Goal: Register for event/course: Register for event/course

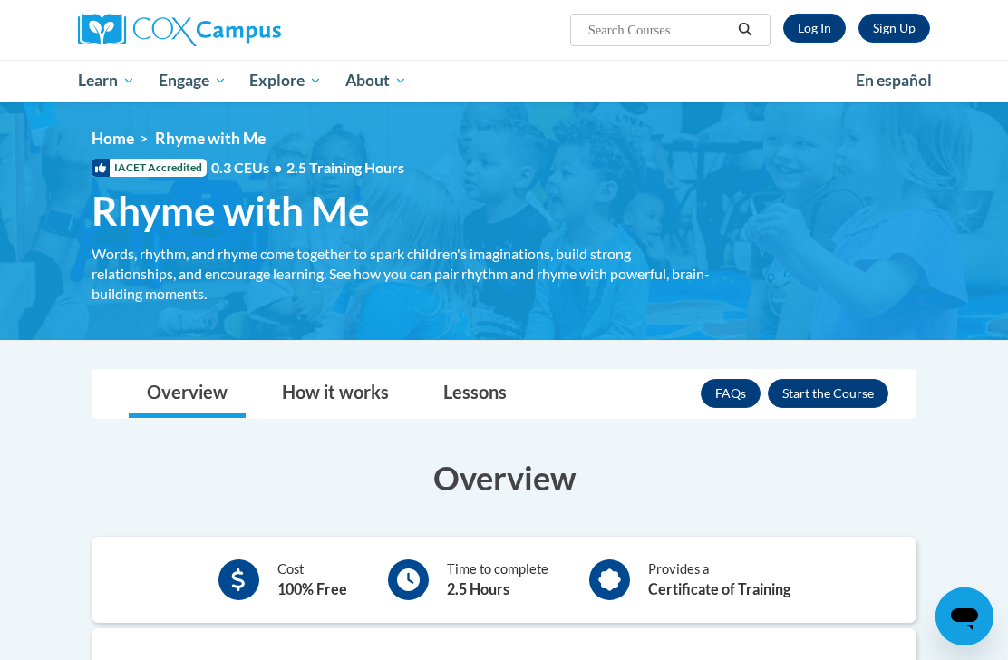
click at [818, 18] on link "Log In" at bounding box center [814, 28] width 63 height 29
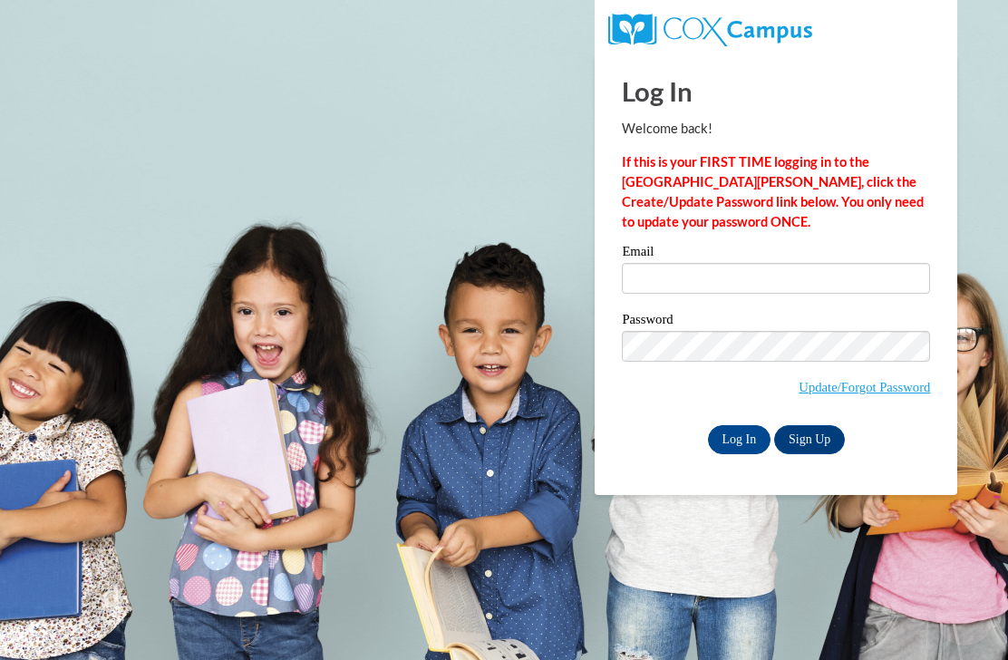
click at [771, 278] on input "Email" at bounding box center [776, 278] width 308 height 31
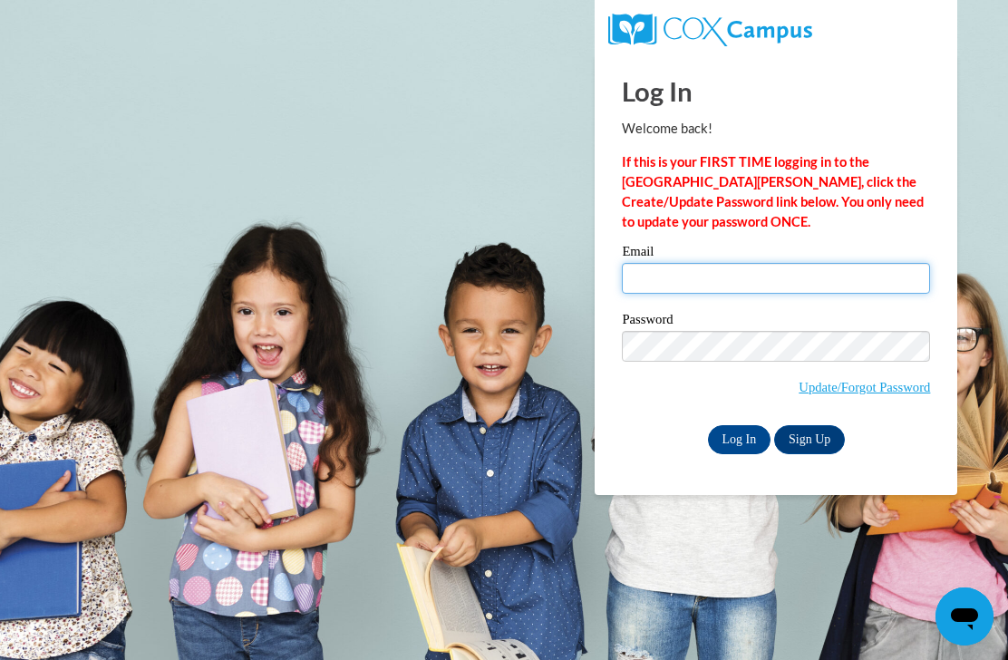
type input "vrainwat@gmail.com"
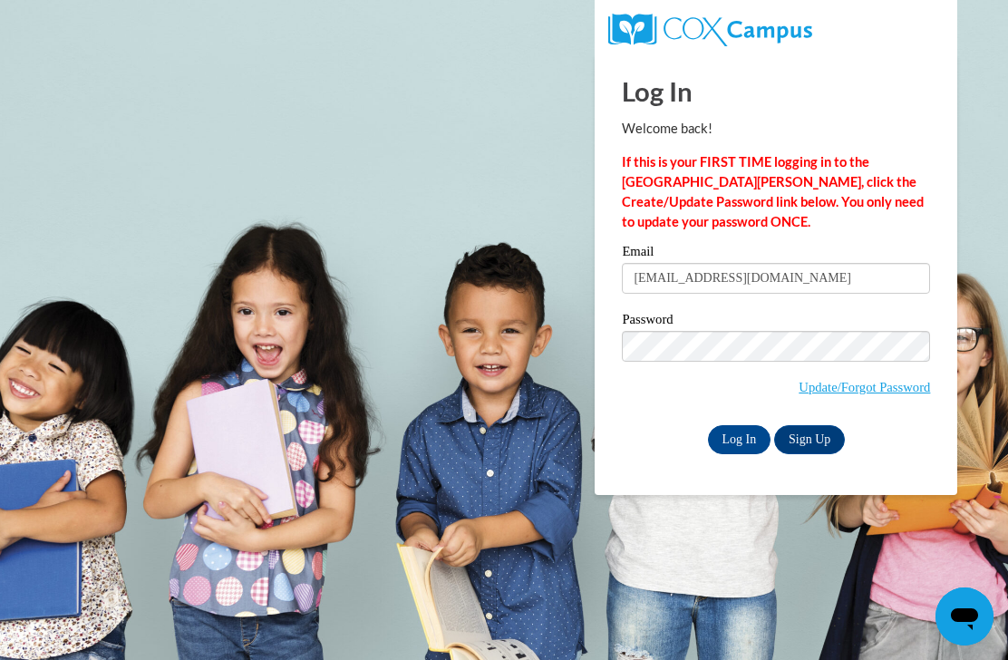
click at [738, 438] on input "Log In" at bounding box center [739, 439] width 63 height 29
click at [758, 449] on input "Log In" at bounding box center [739, 439] width 63 height 29
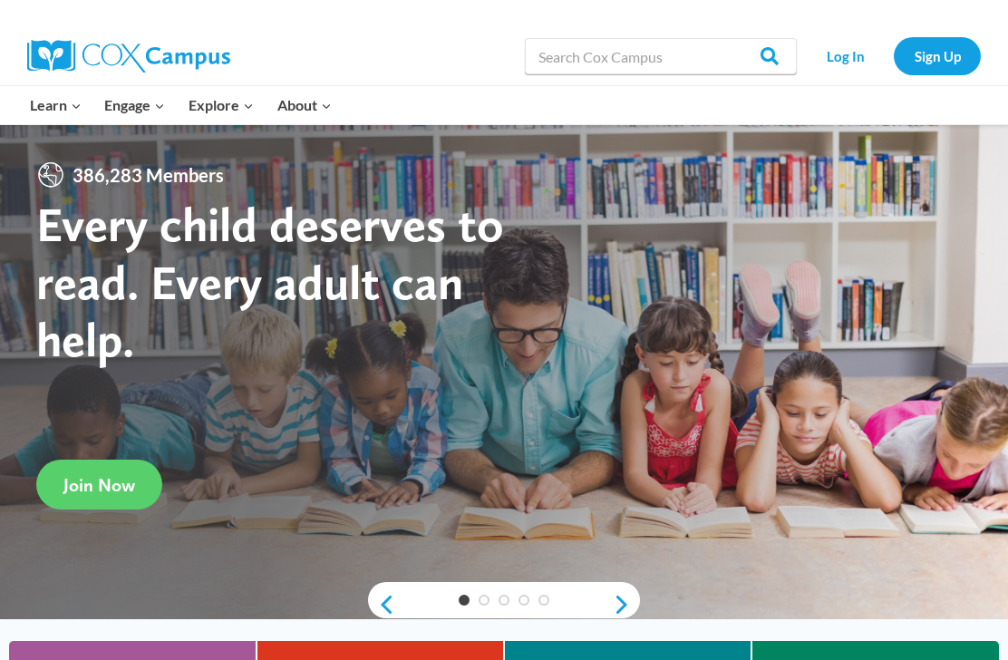
click at [858, 39] on link "Log In" at bounding box center [845, 55] width 79 height 37
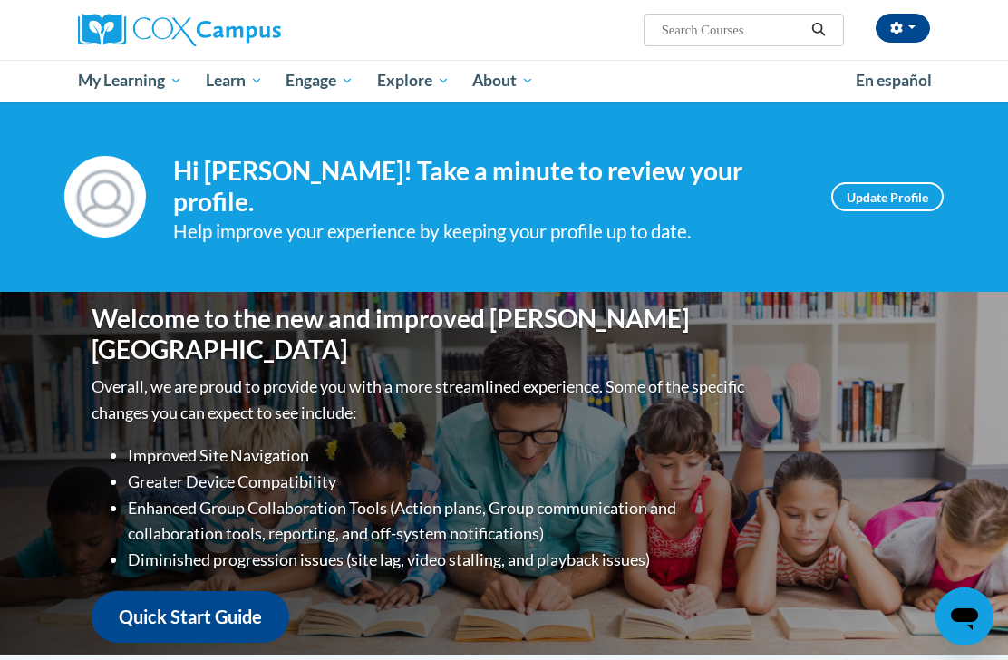
click at [0, 0] on span "My Course Progress" at bounding box center [0, 0] width 0 height 0
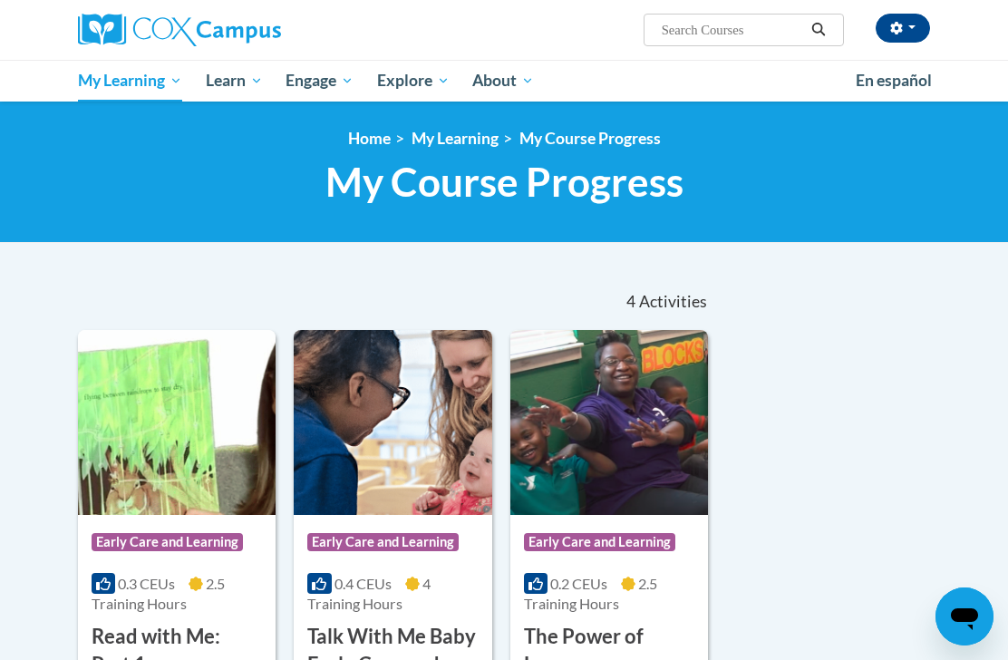
click at [0, 0] on span "My Action Plans" at bounding box center [0, 0] width 0 height 0
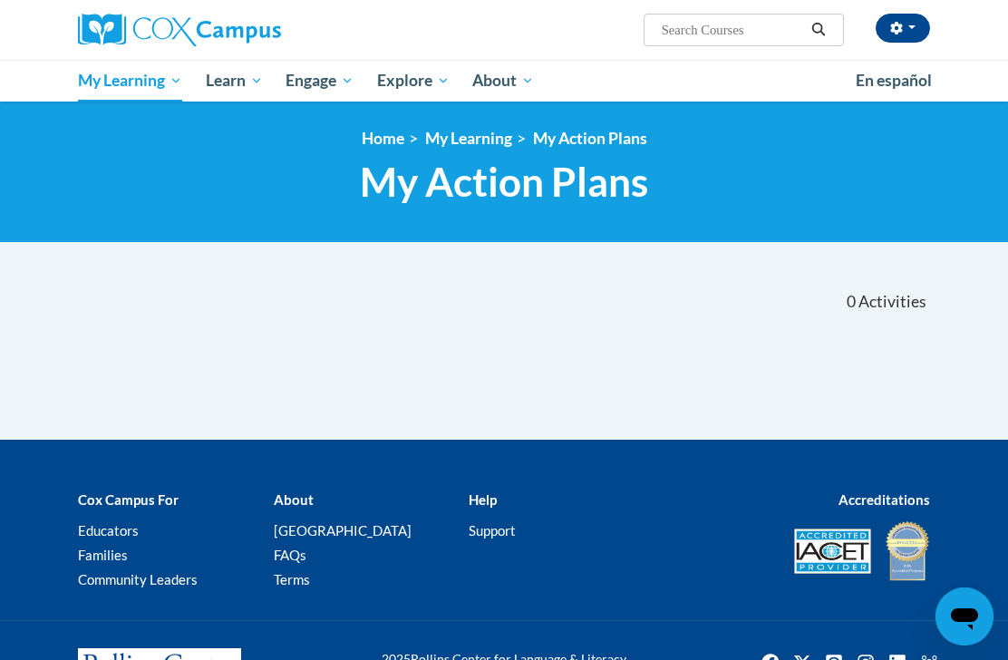
click at [702, 29] on input "Search..." at bounding box center [732, 30] width 145 height 22
type input "Rhyme with me"
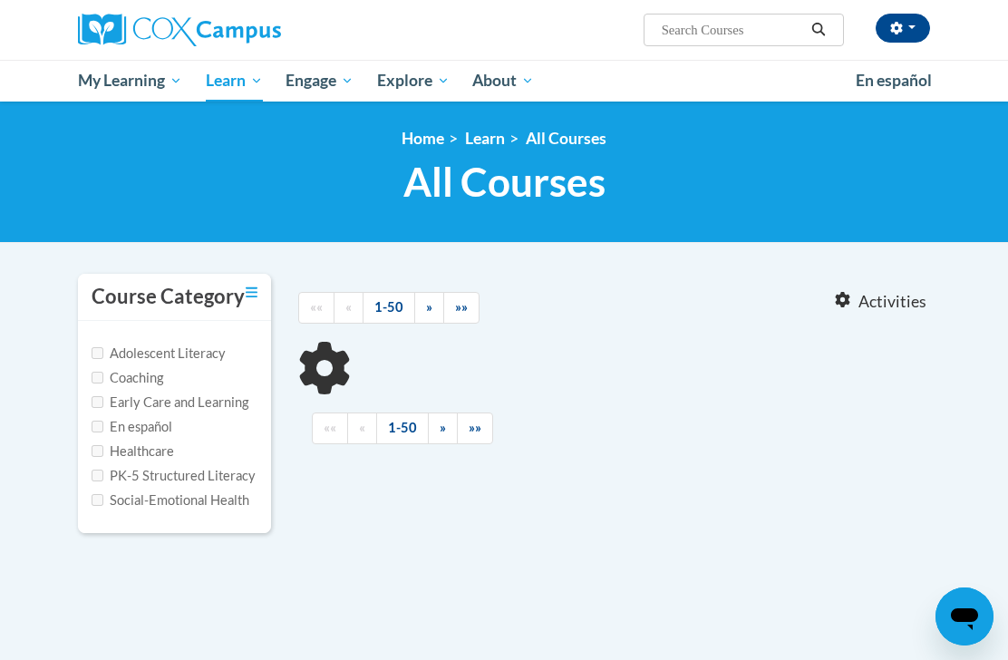
type input "Rhyme with me"
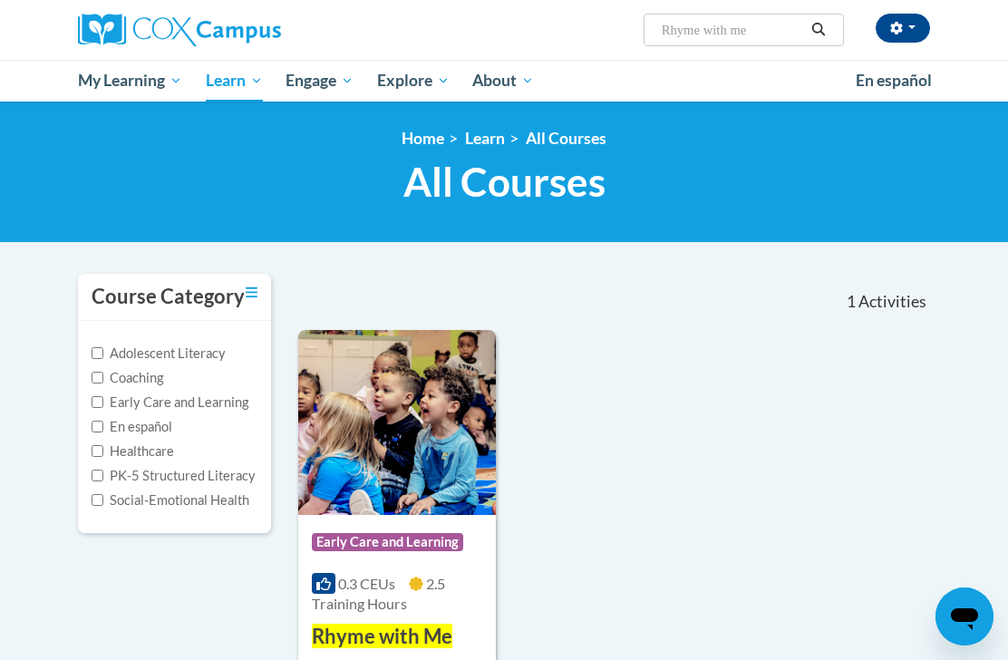
click at [422, 569] on div "Course Category: Early Care and Learning 0.3 CEUs 2.5 Training Hours COURSE Rhy…" at bounding box center [397, 583] width 198 height 136
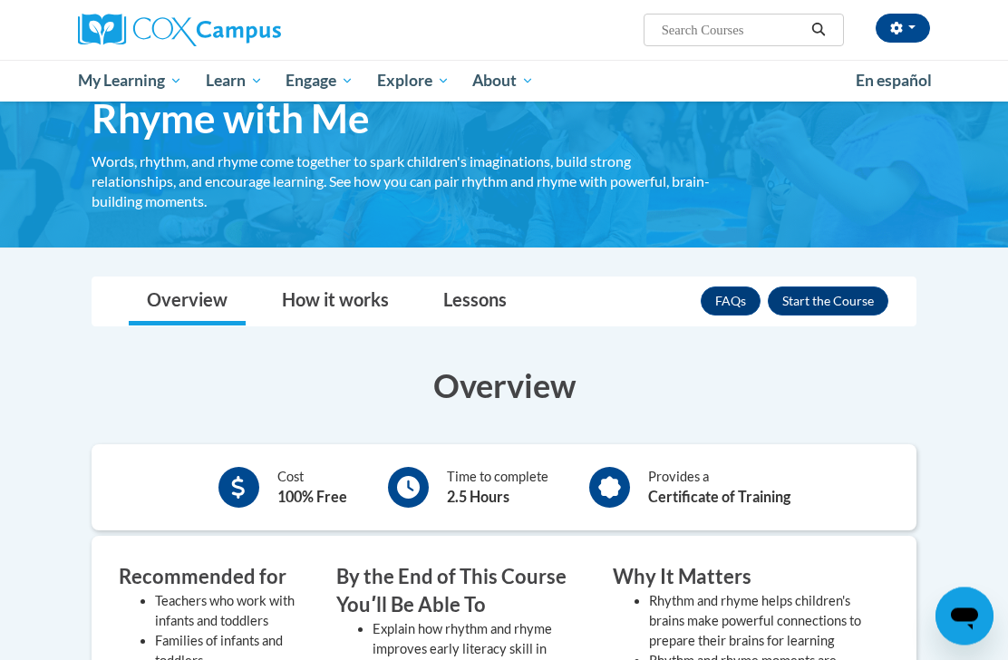
scroll to position [92, 0]
click at [848, 293] on button "Enroll" at bounding box center [827, 300] width 121 height 29
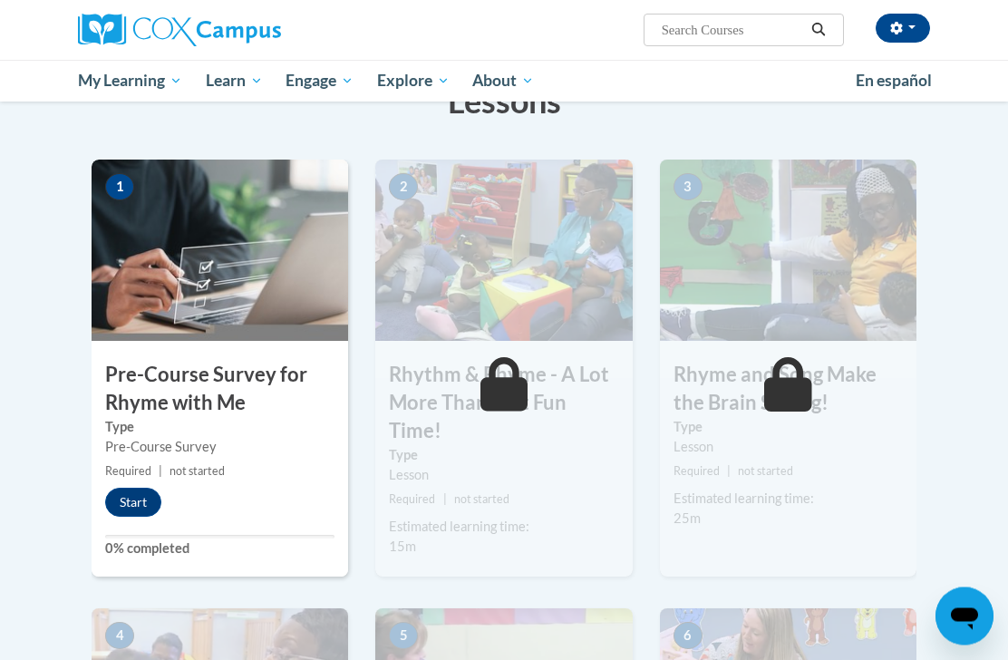
scroll to position [316, 0]
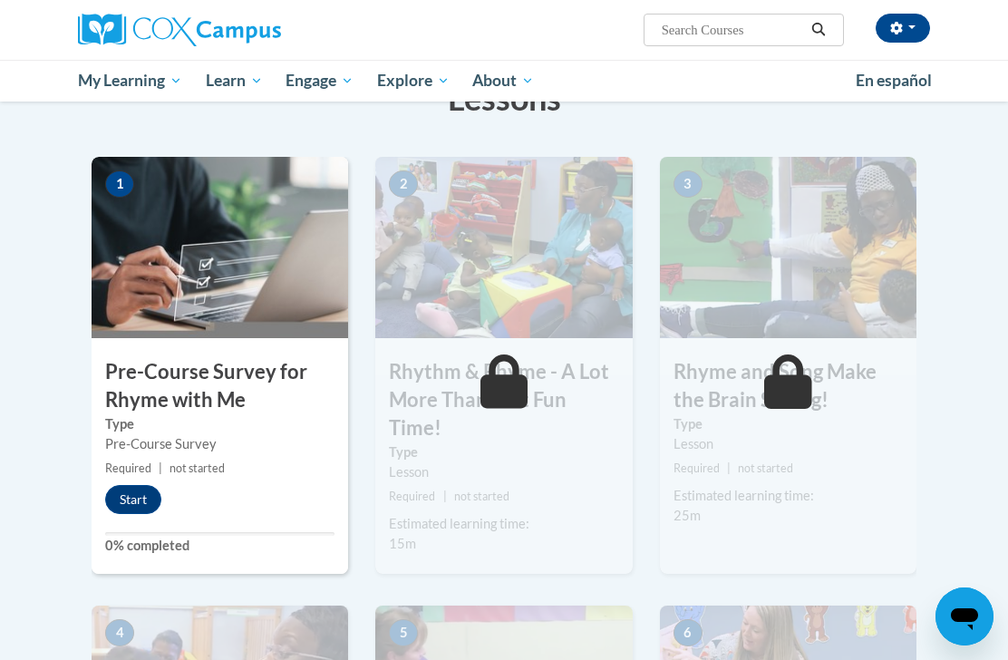
click at [140, 493] on button "Start" at bounding box center [133, 499] width 56 height 29
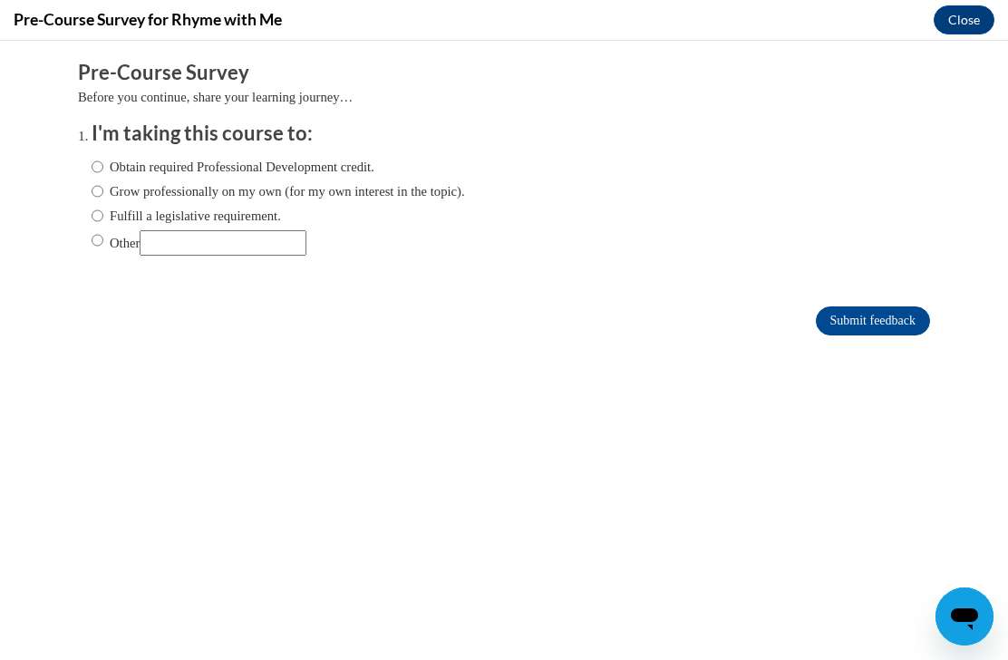
scroll to position [0, 0]
click at [104, 158] on label "Obtain required Professional Development credit." at bounding box center [233, 167] width 283 height 20
click at [103, 158] on input "Obtain required Professional Development credit." at bounding box center [98, 167] width 12 height 20
radio input "true"
click at [904, 326] on input "Submit feedback" at bounding box center [872, 320] width 114 height 29
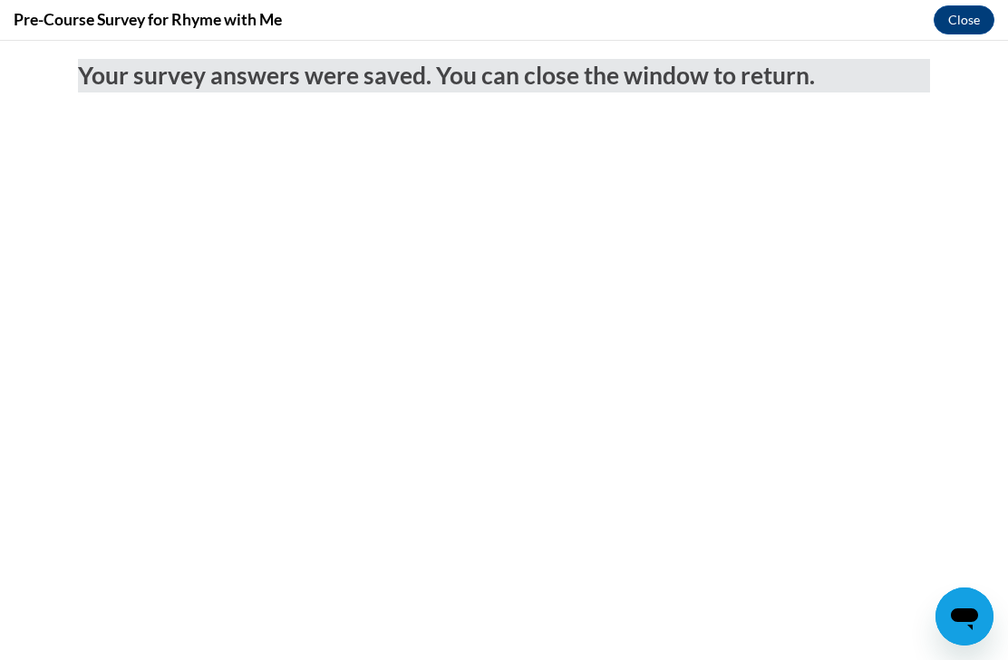
click at [966, 29] on button "Close" at bounding box center [963, 19] width 61 height 29
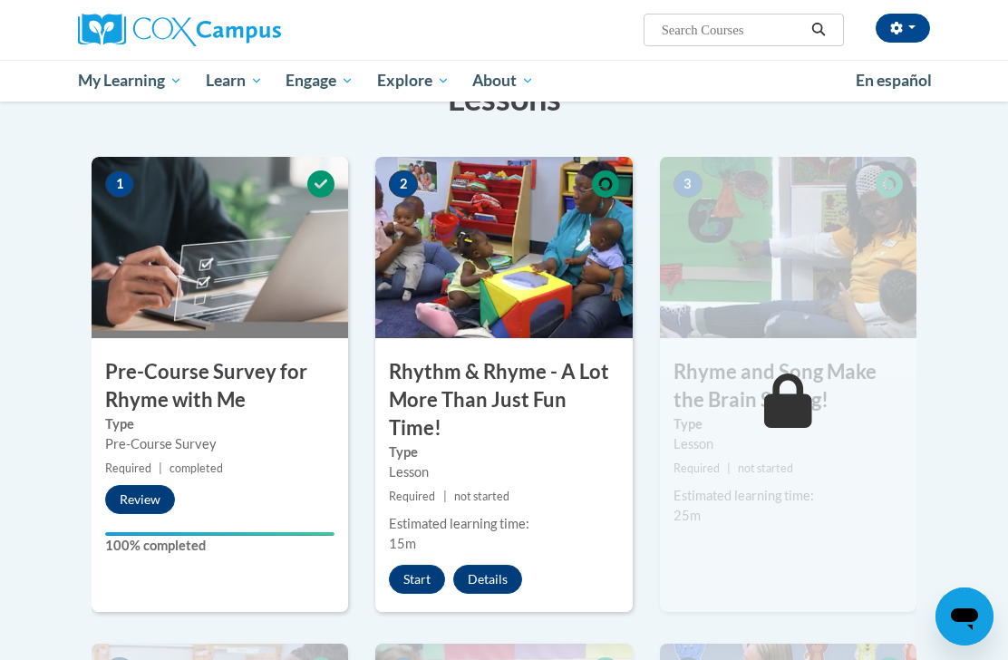
click at [429, 576] on button "Start" at bounding box center [417, 579] width 56 height 29
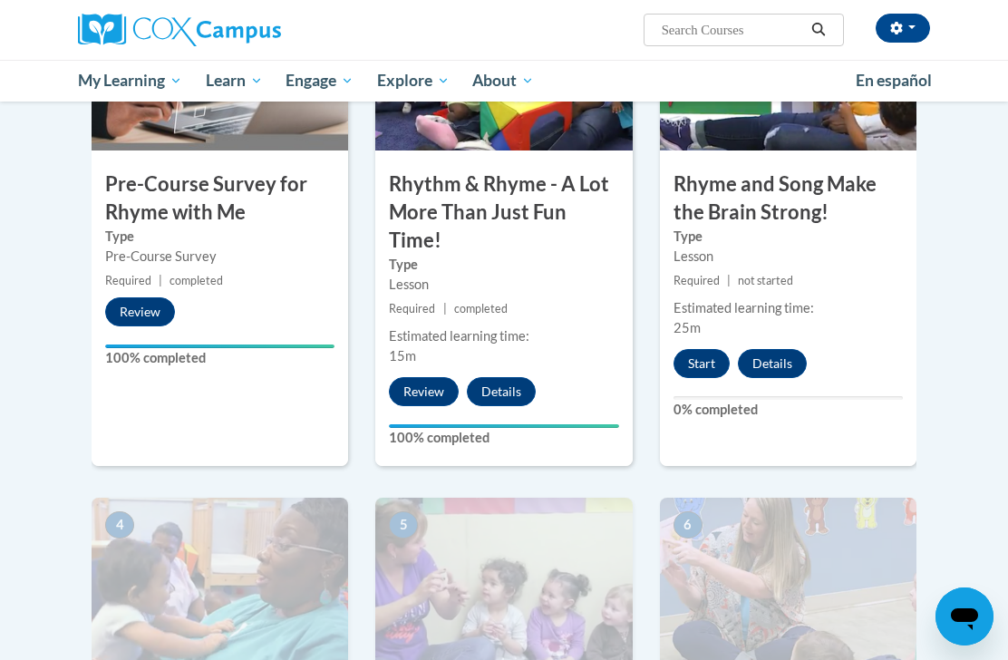
scroll to position [481, 0]
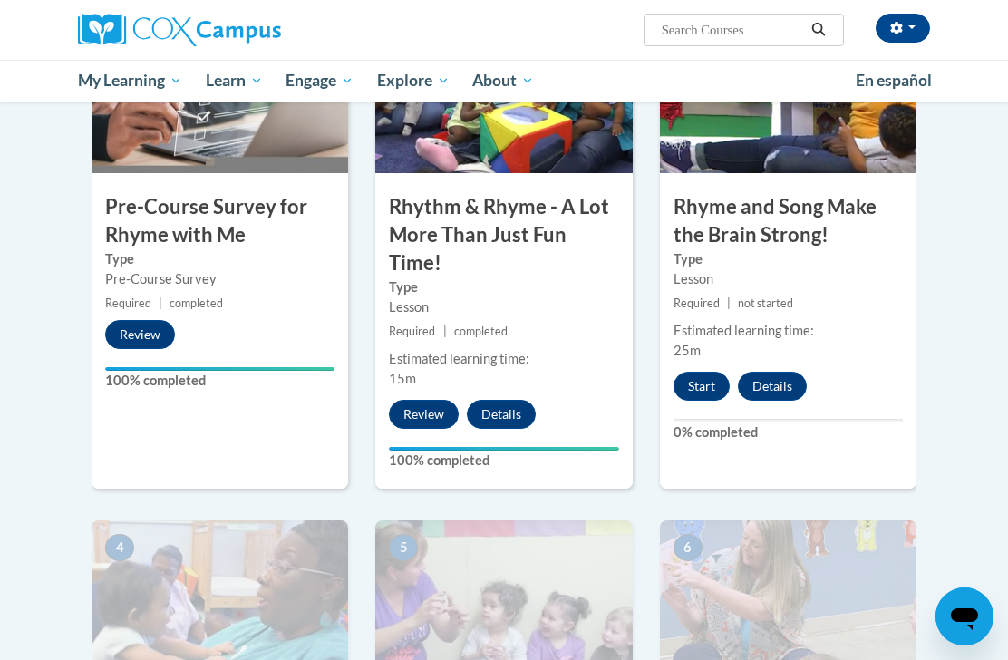
click at [701, 379] on button "Start" at bounding box center [701, 386] width 56 height 29
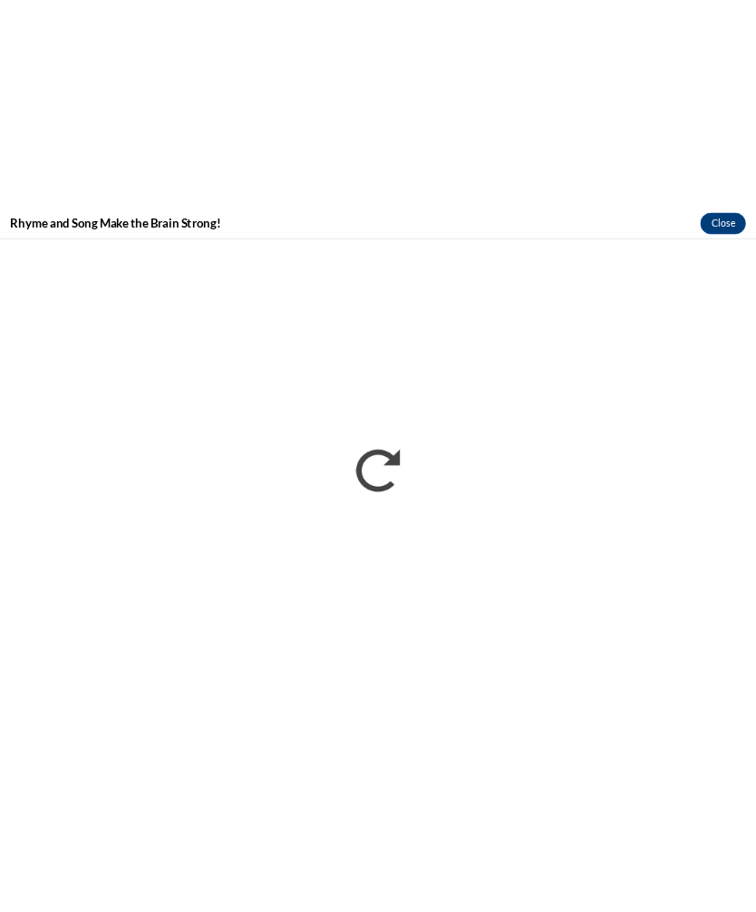
scroll to position [415, 0]
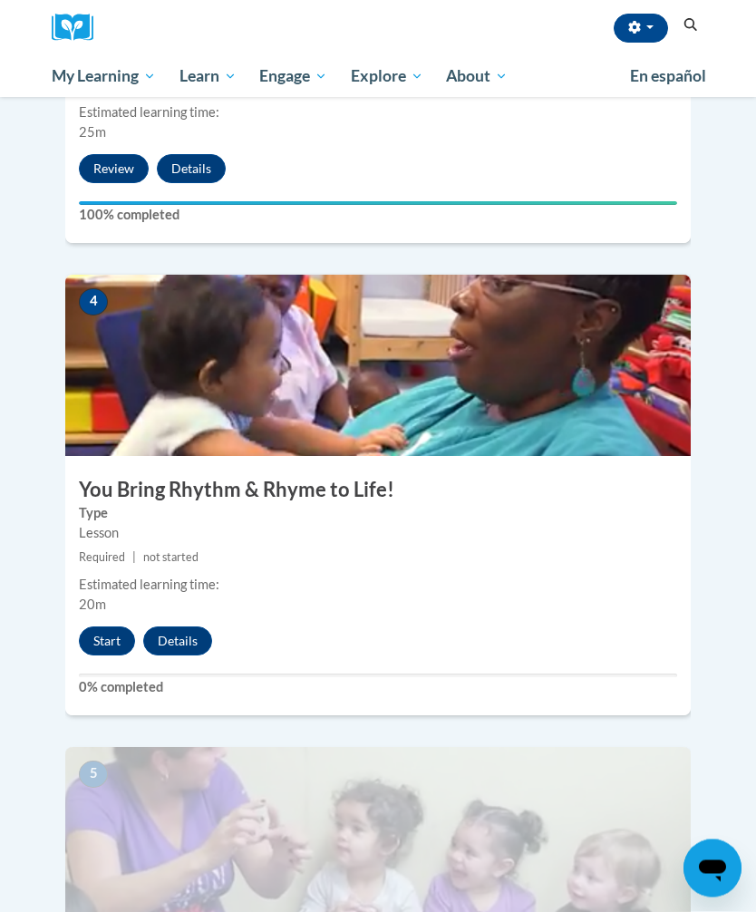
scroll to position [1664, 0]
